Goal: Task Accomplishment & Management: Manage account settings

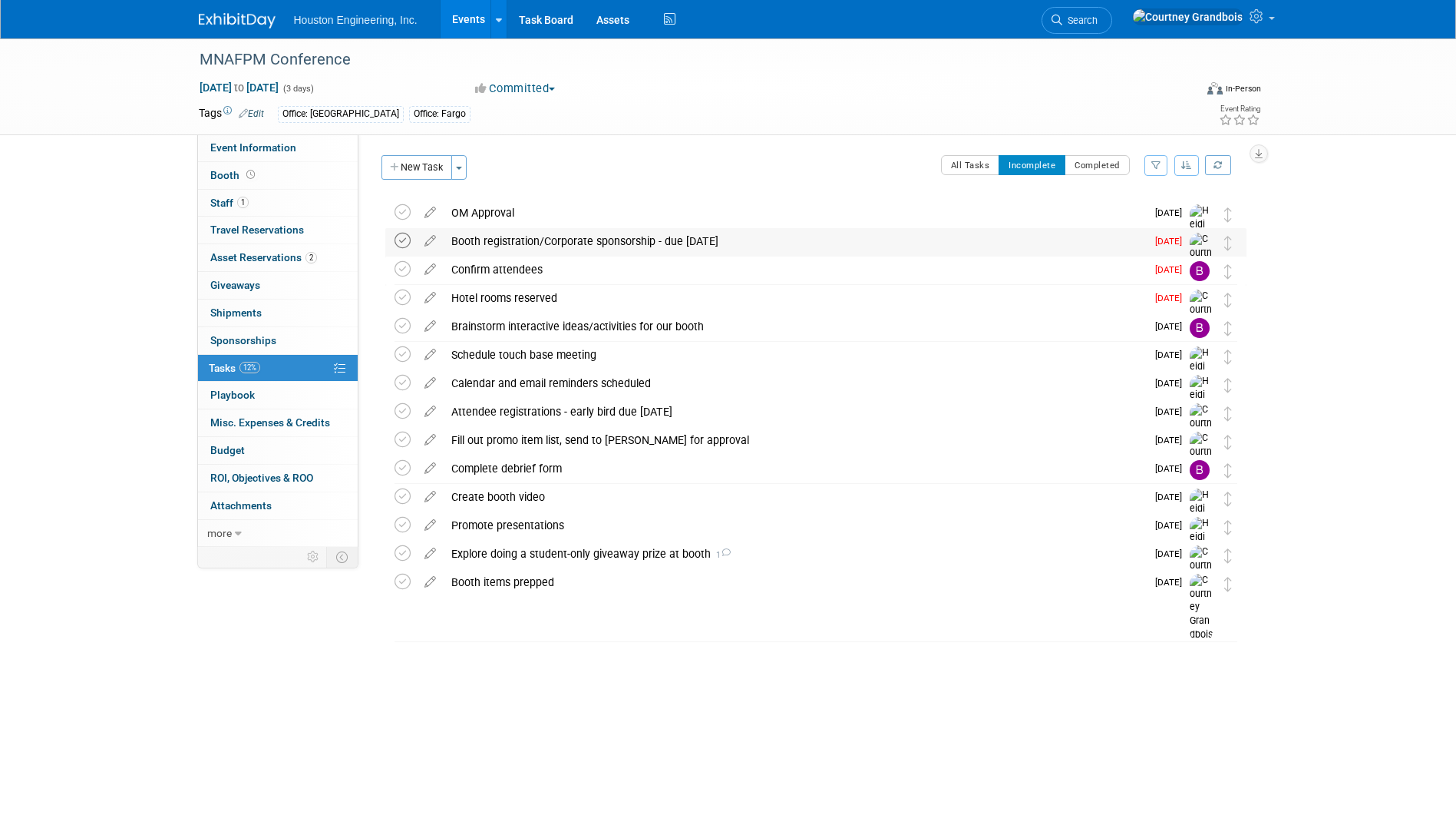
click at [398, 246] on icon at bounding box center [402, 241] width 16 height 16
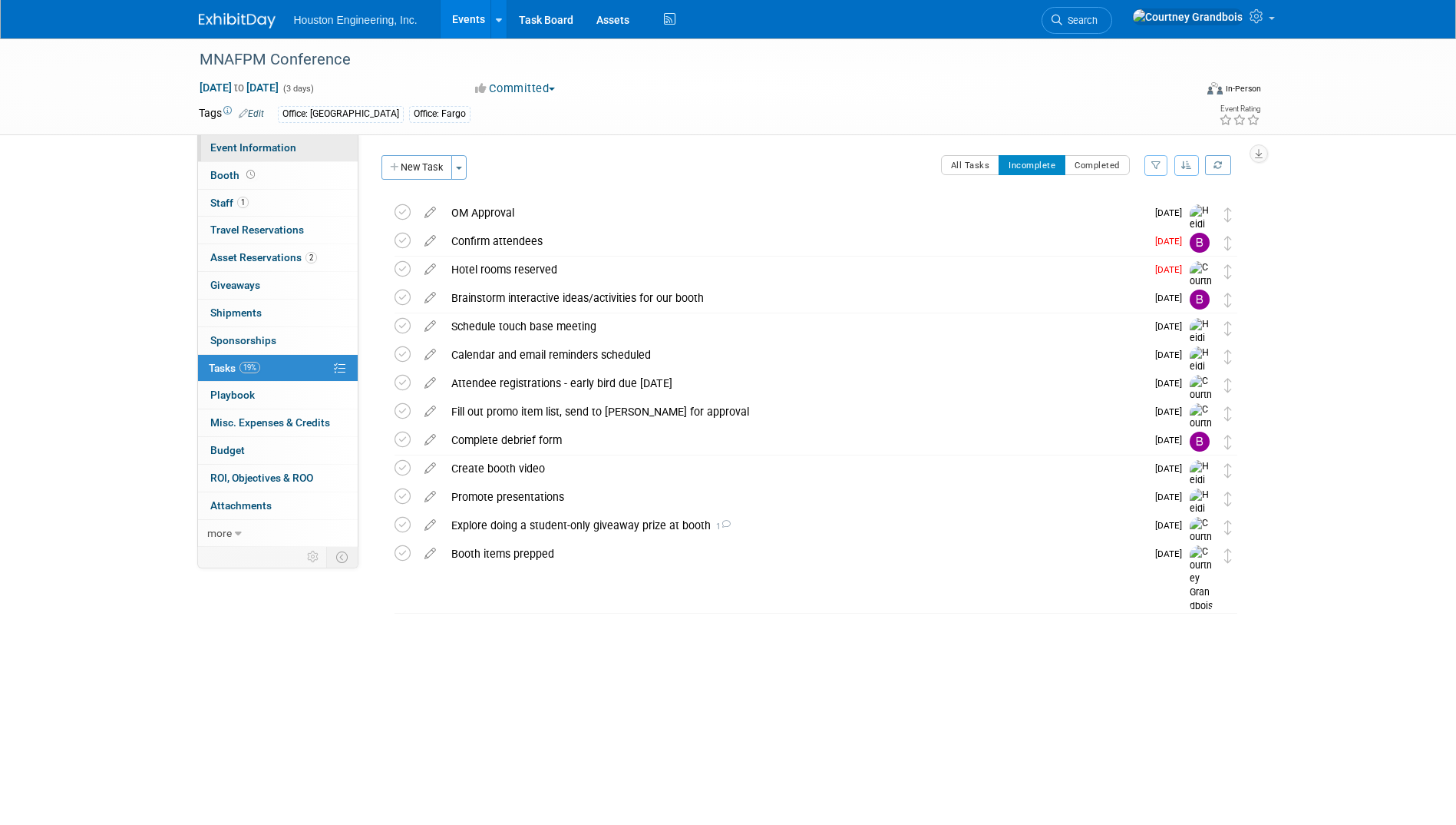
click at [260, 149] on span "Event Information" at bounding box center [253, 147] width 86 height 13
select select "2 - Post KO/Active Planning"
select select "Pending"
select select "Water Resources"
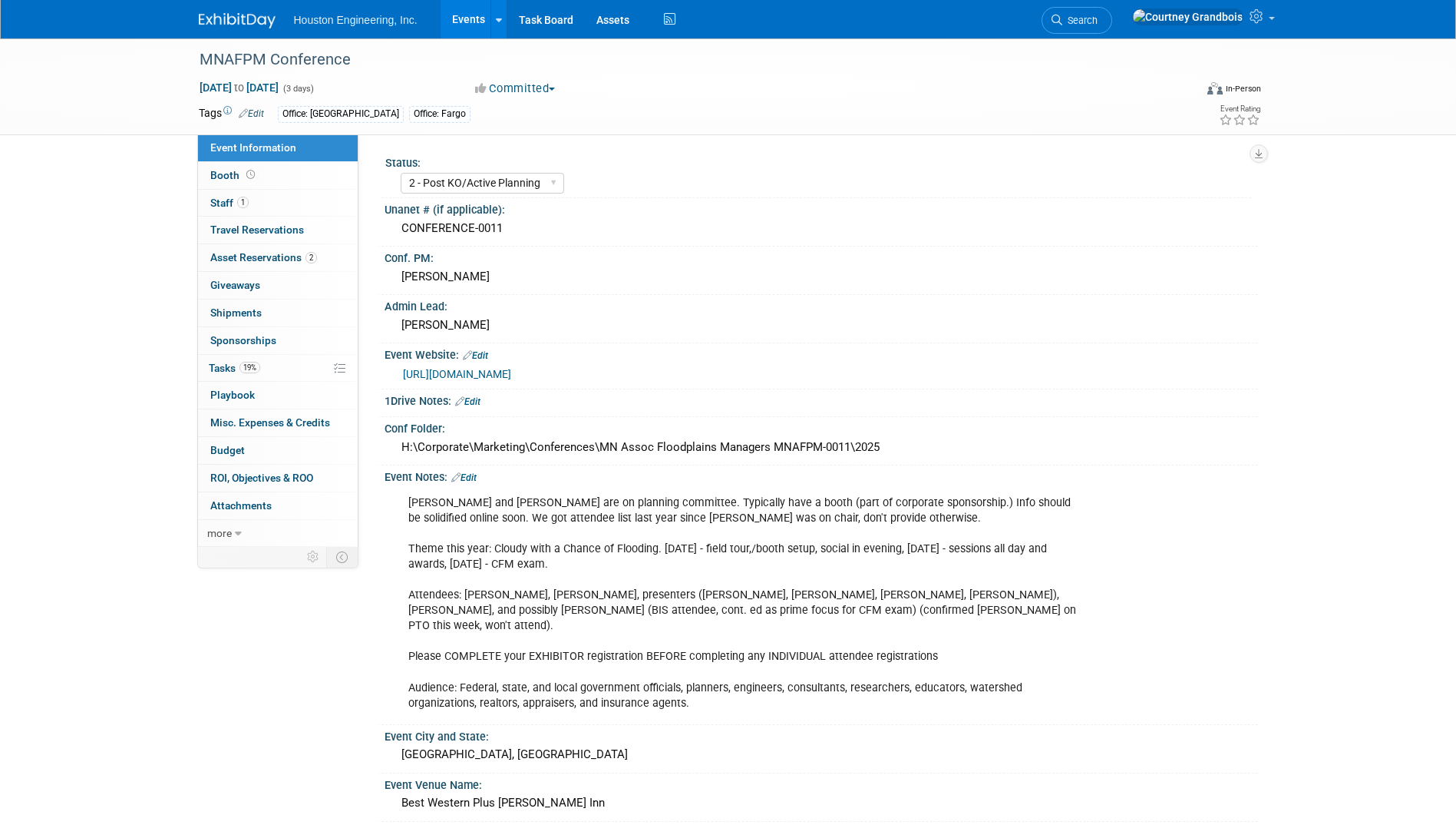
click at [445, 371] on link "[URL][DOMAIN_NAME]" at bounding box center [457, 374] width 109 height 13
click at [231, 372] on span "Tasks 19%" at bounding box center [234, 368] width 51 height 13
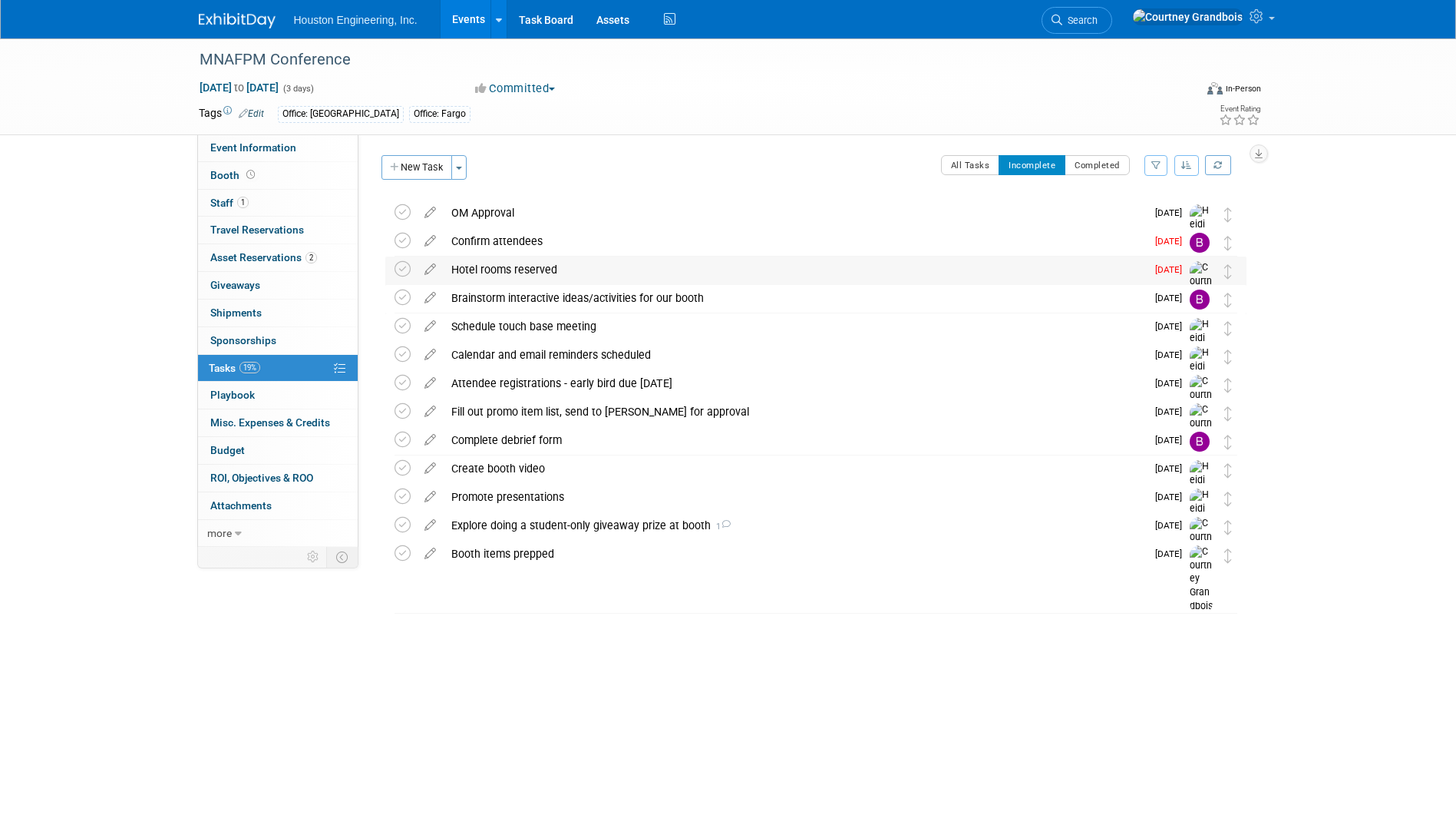
click at [390, 274] on div "Hotel rooms reserved DETAILS The conference will be held at the Best Western Pl…" at bounding box center [816, 293] width 861 height 73
click at [395, 272] on icon at bounding box center [402, 269] width 16 height 16
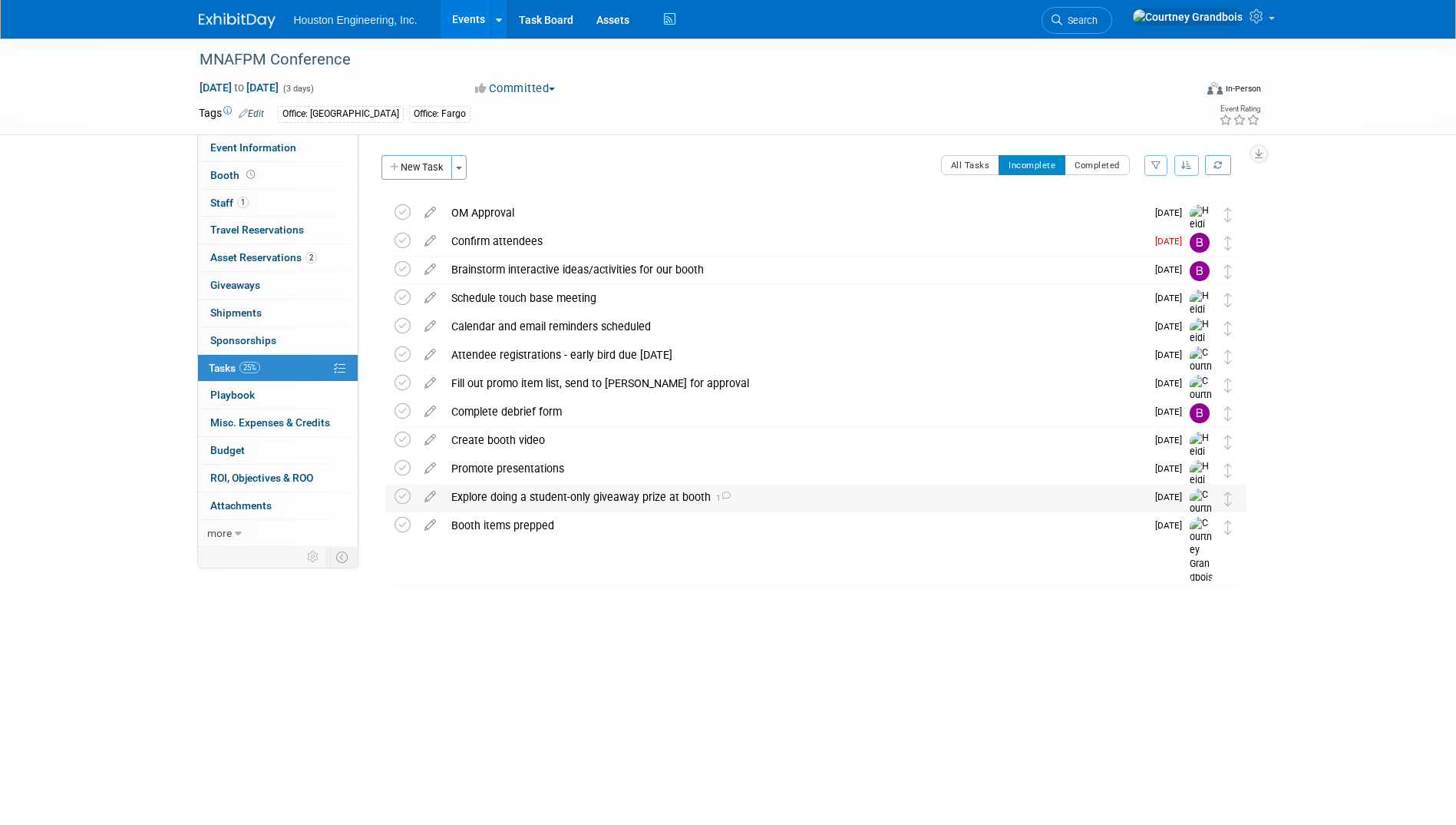
click at [747, 498] on div "Explore doing a student-only giveaway prize at booth 1" at bounding box center [795, 496] width 702 height 26
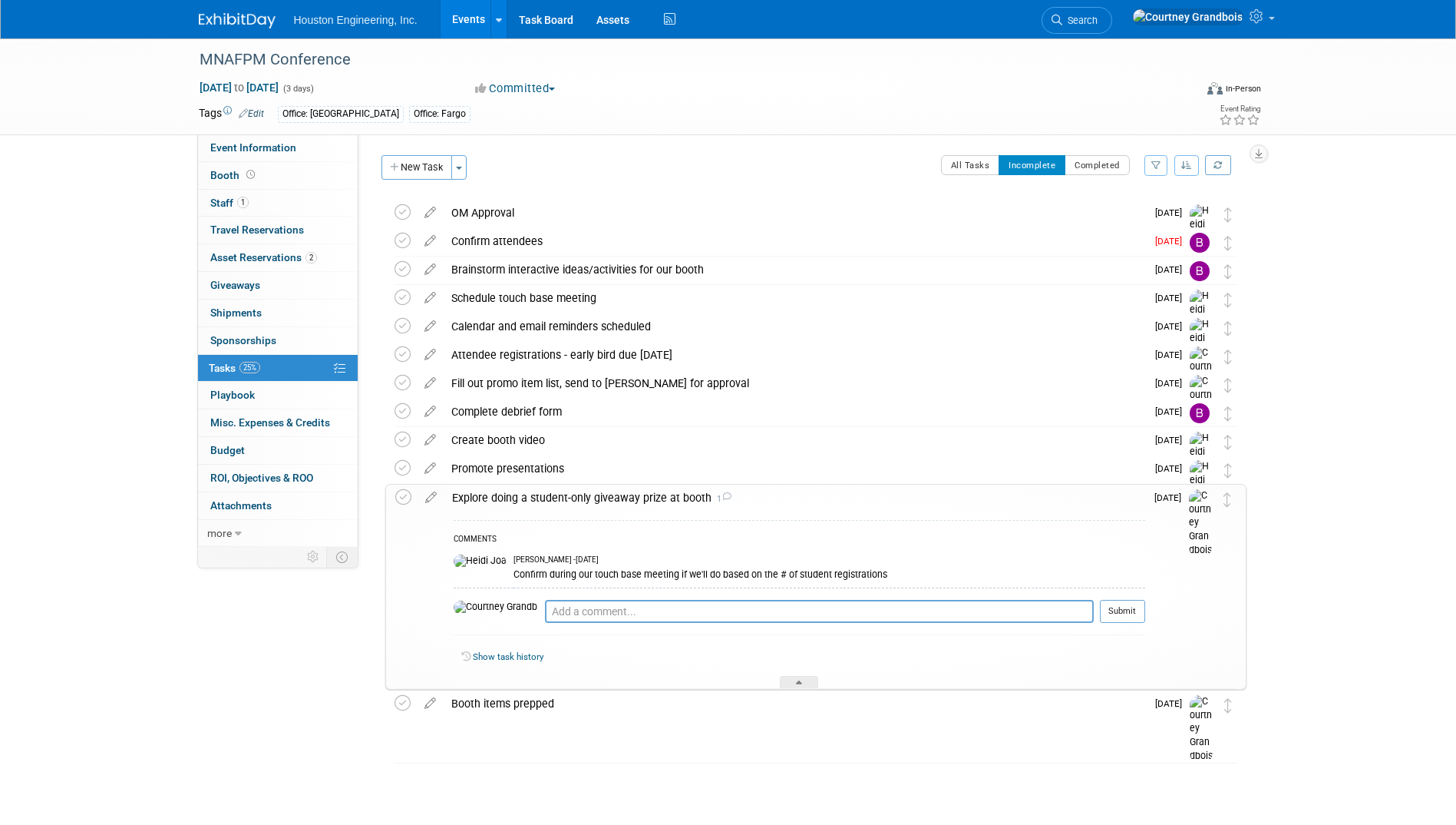
click at [747, 498] on div "Explore doing a student-only giveaway prize at booth 1" at bounding box center [795, 497] width 700 height 26
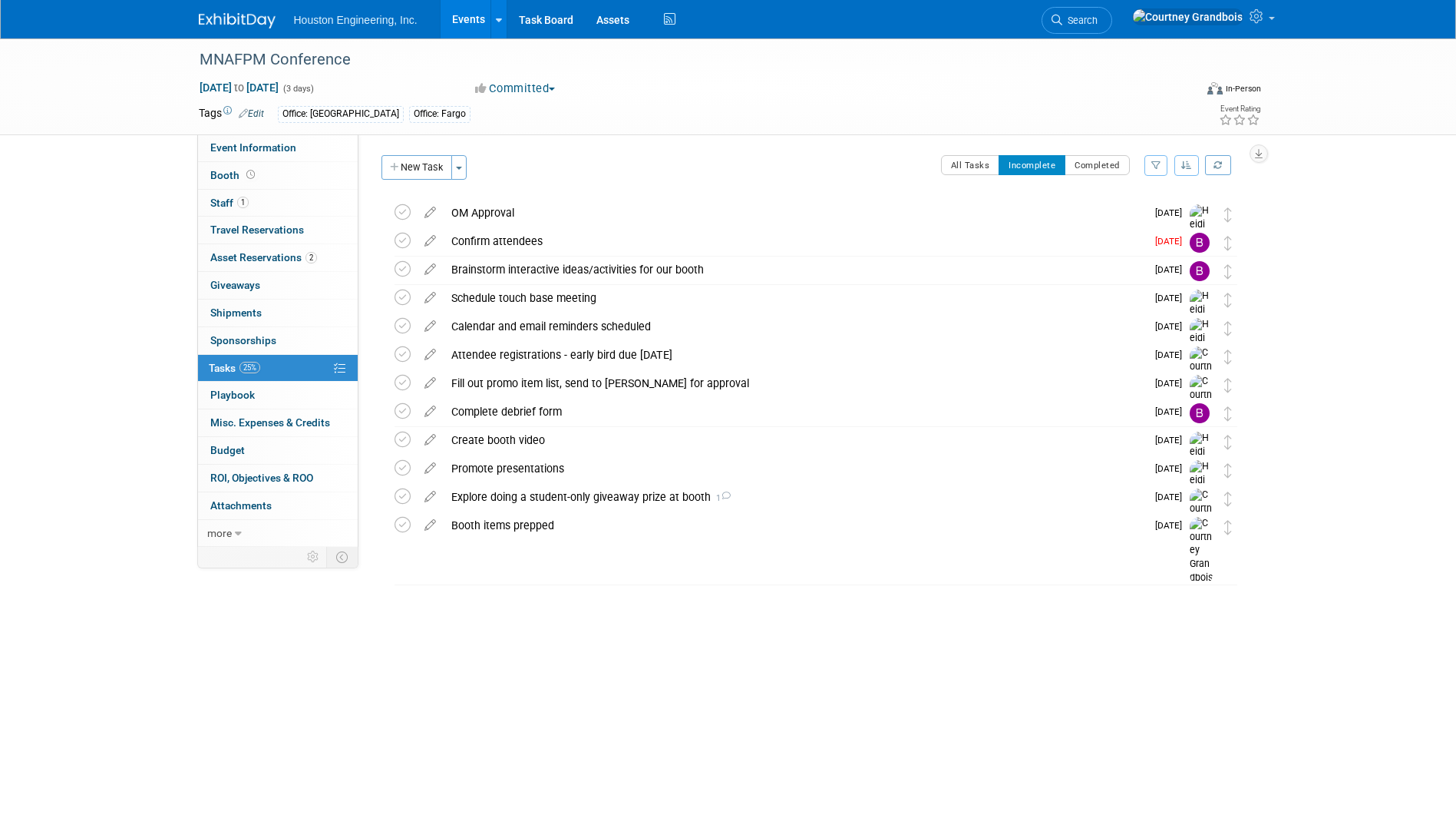
click at [634, 540] on div "MNAFPM Conference [DATE] to [DATE] (Going) OM Approval DETAILS Send approval fo…" at bounding box center [812, 370] width 869 height 342
